Goal: Task Accomplishment & Management: Manage account settings

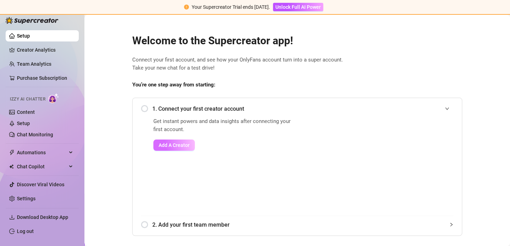
click at [168, 148] on button "Add A Creator" at bounding box center [174, 145] width 42 height 11
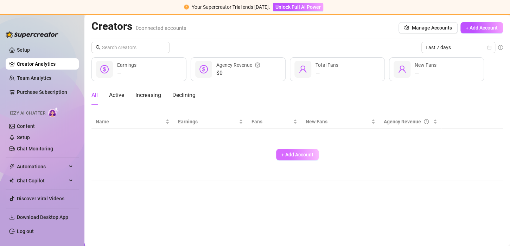
click at [299, 156] on span "+ Add Account" at bounding box center [297, 155] width 32 height 6
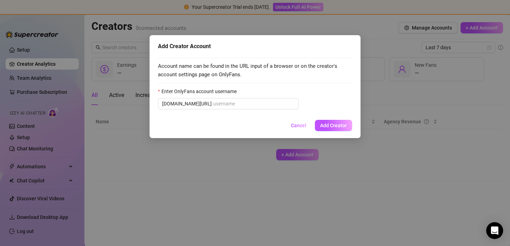
click at [494, 147] on div "Add Creator Account Account name can be found in the URL input of a browser or …" at bounding box center [255, 123] width 510 height 246
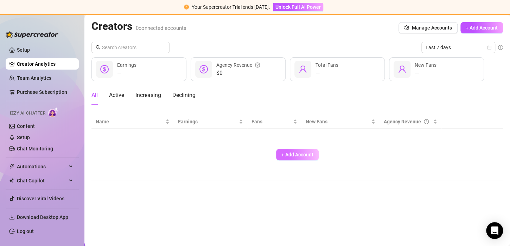
click at [306, 149] on button "+ Add Account" at bounding box center [297, 154] width 43 height 11
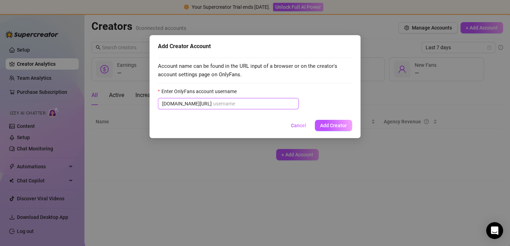
paste input "bella_has_johnson"
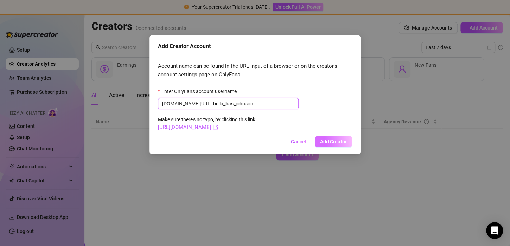
type input "bella_has_johnson"
click at [320, 140] on span "Add Creator" at bounding box center [333, 142] width 27 height 6
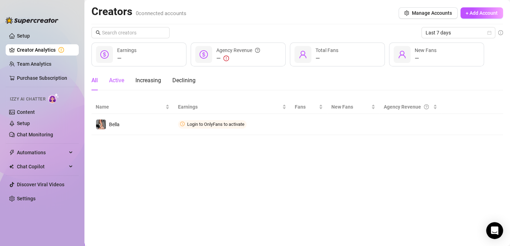
click at [118, 82] on div "Active" at bounding box center [116, 80] width 15 height 8
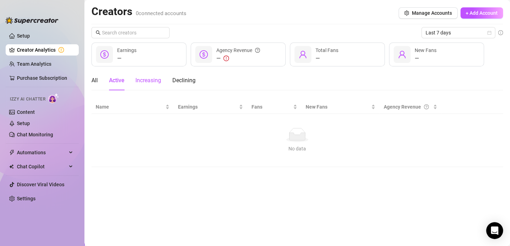
click at [157, 84] on div "Increasing" at bounding box center [148, 80] width 26 height 8
click at [192, 84] on div "Declining" at bounding box center [183, 80] width 23 height 8
click at [98, 82] on div "All" at bounding box center [94, 80] width 6 height 8
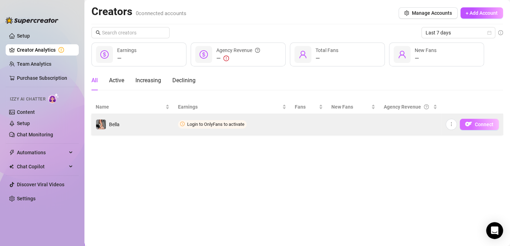
click at [475, 122] on span "Connect" at bounding box center [484, 125] width 19 height 6
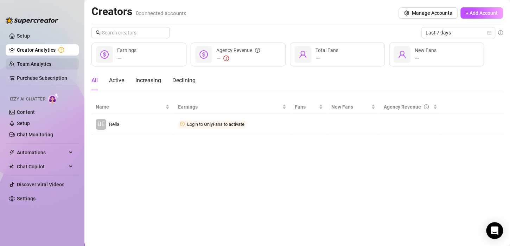
click at [51, 61] on link "Team Analytics" at bounding box center [34, 64] width 34 height 6
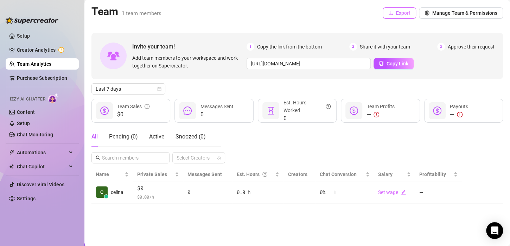
click at [400, 14] on span "Export" at bounding box center [403, 13] width 14 height 6
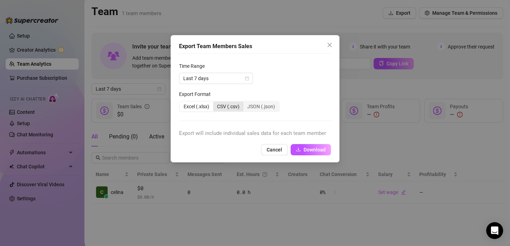
click at [232, 109] on div "CSV (.csv)" at bounding box center [228, 107] width 30 height 10
click at [215, 103] on input "CSV (.csv)" at bounding box center [215, 103] width 0 height 0
click at [309, 150] on span "Download" at bounding box center [315, 150] width 22 height 6
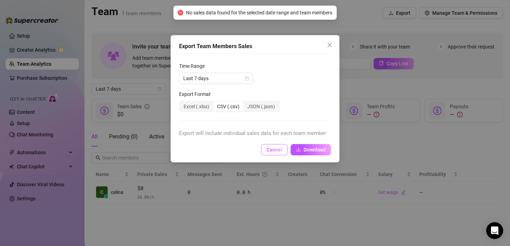
click at [269, 152] on span "Cancel" at bounding box center [274, 150] width 15 height 6
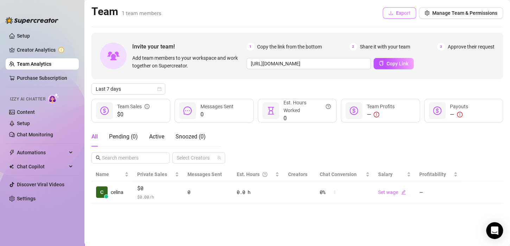
click at [400, 12] on span "Export" at bounding box center [403, 13] width 14 height 6
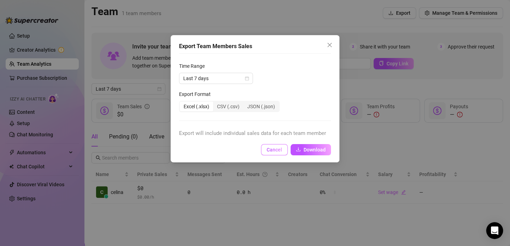
click at [273, 153] on button "Cancel" at bounding box center [274, 149] width 27 height 11
